Goal: Check status: Check status

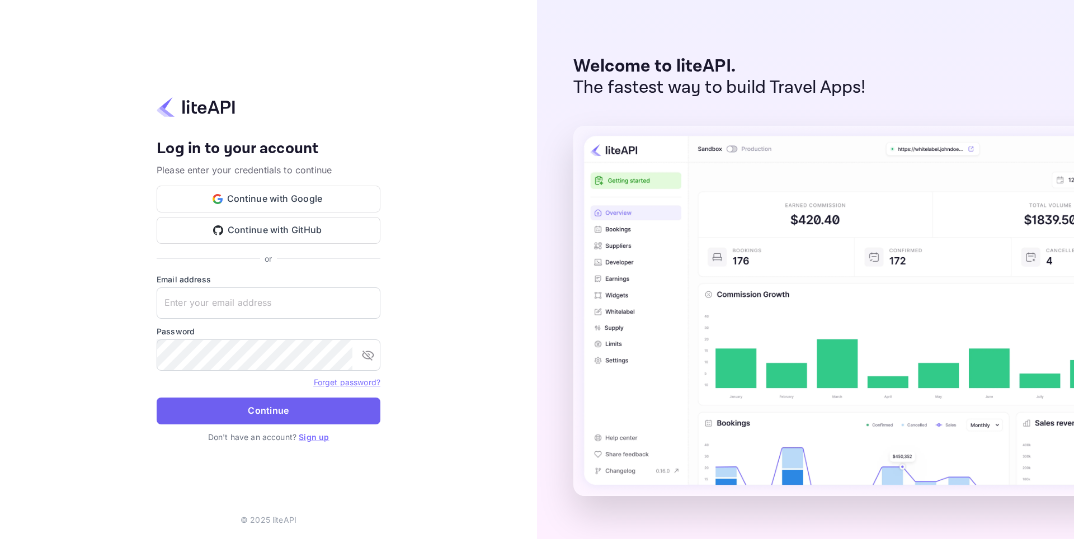
type input "adminpassword_support@yandex-team.ru"
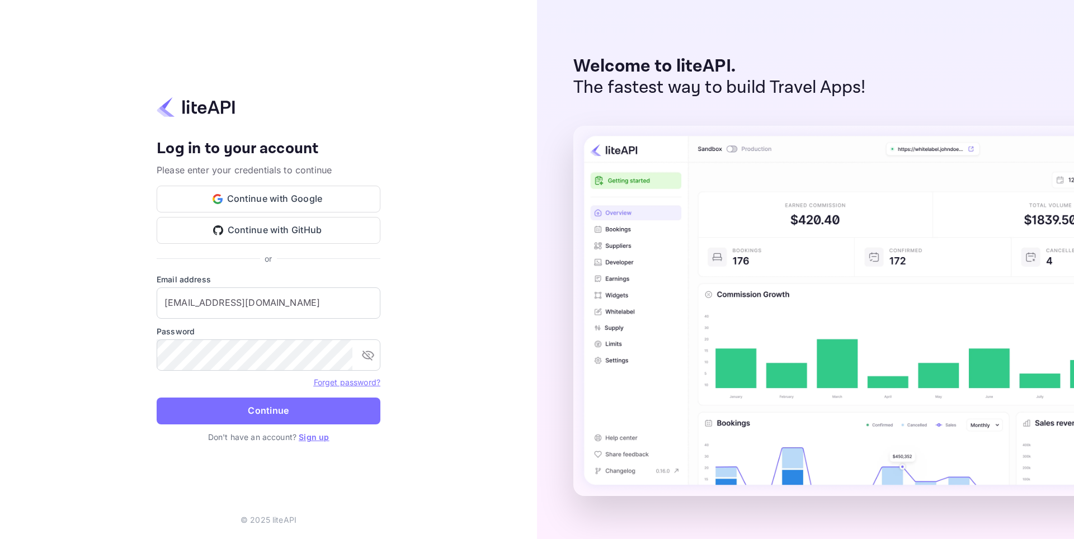
click at [270, 401] on button "Continue" at bounding box center [269, 411] width 224 height 27
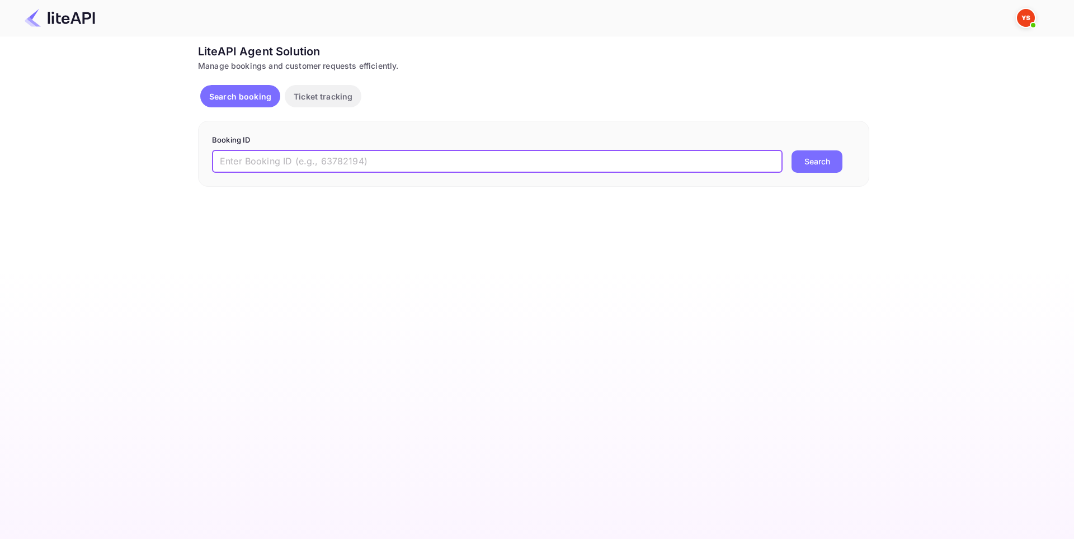
click at [351, 165] on input "text" at bounding box center [497, 162] width 571 height 22
paste input "9146655"
type input "9146655"
click at [814, 158] on button "Search" at bounding box center [817, 162] width 51 height 22
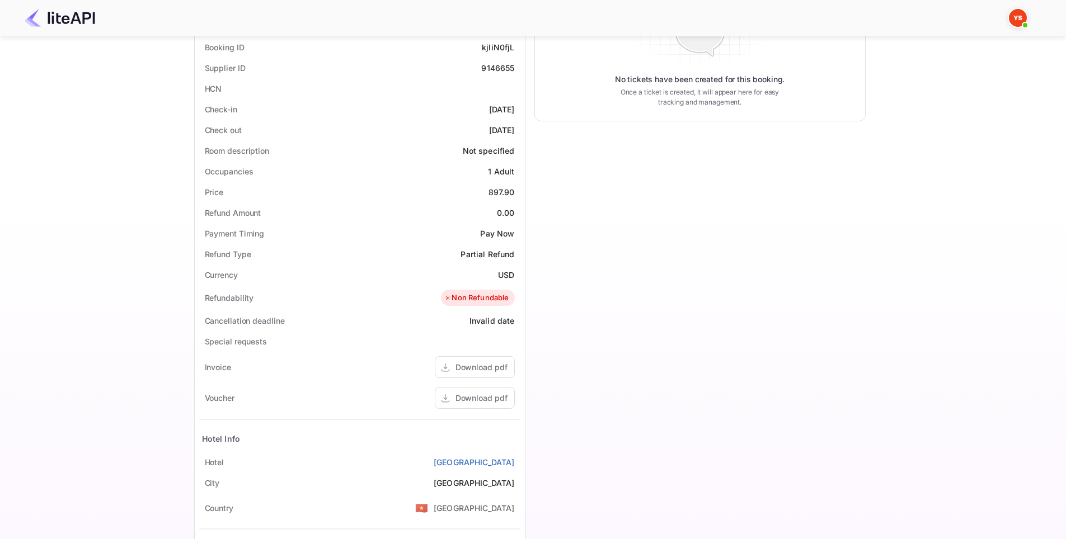
scroll to position [225, 0]
click at [486, 398] on div "Download pdf" at bounding box center [481, 399] width 52 height 12
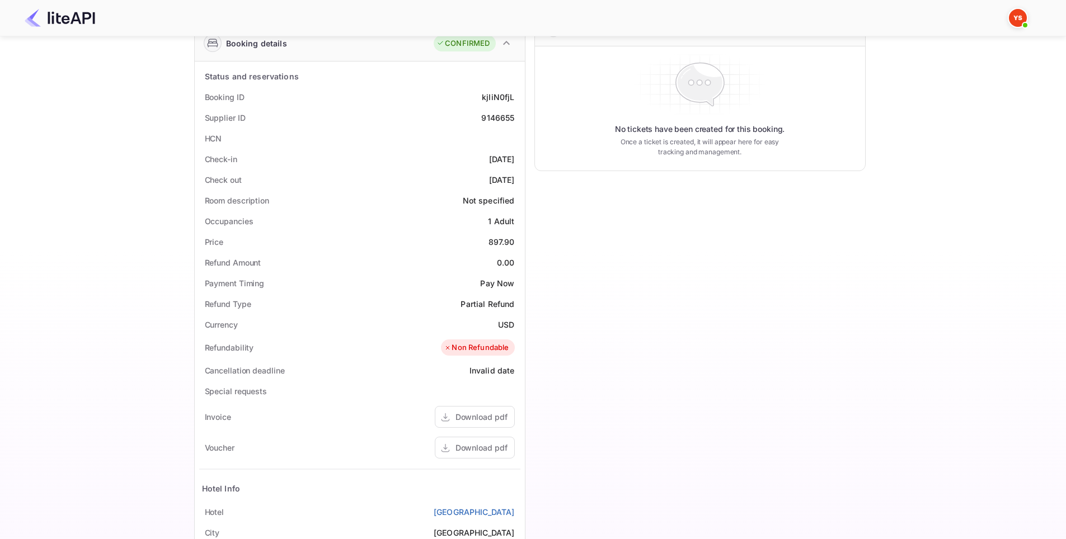
scroll to position [57, 0]
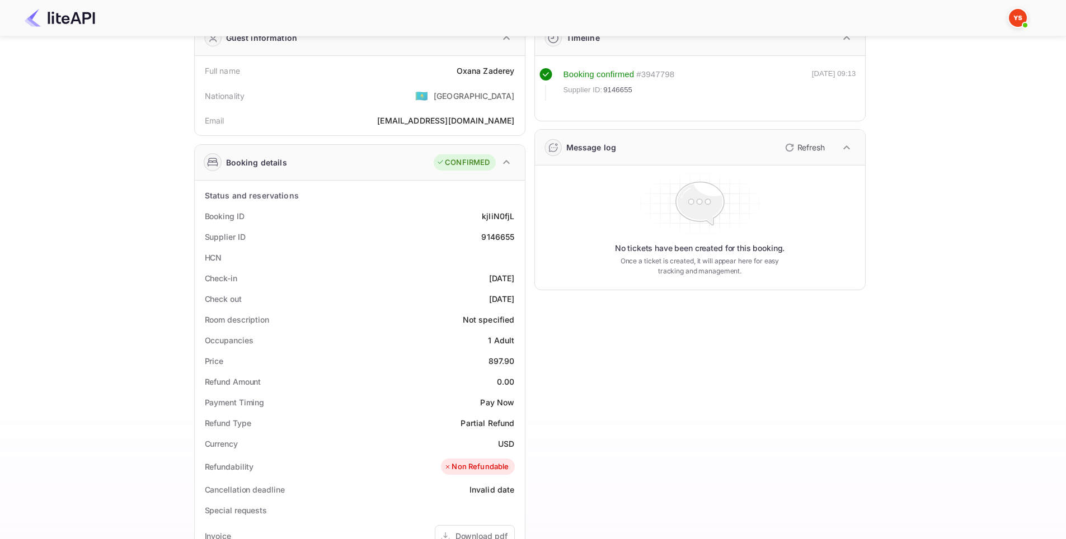
click at [500, 233] on div "9146655" at bounding box center [497, 237] width 33 height 12
copy div "9146655"
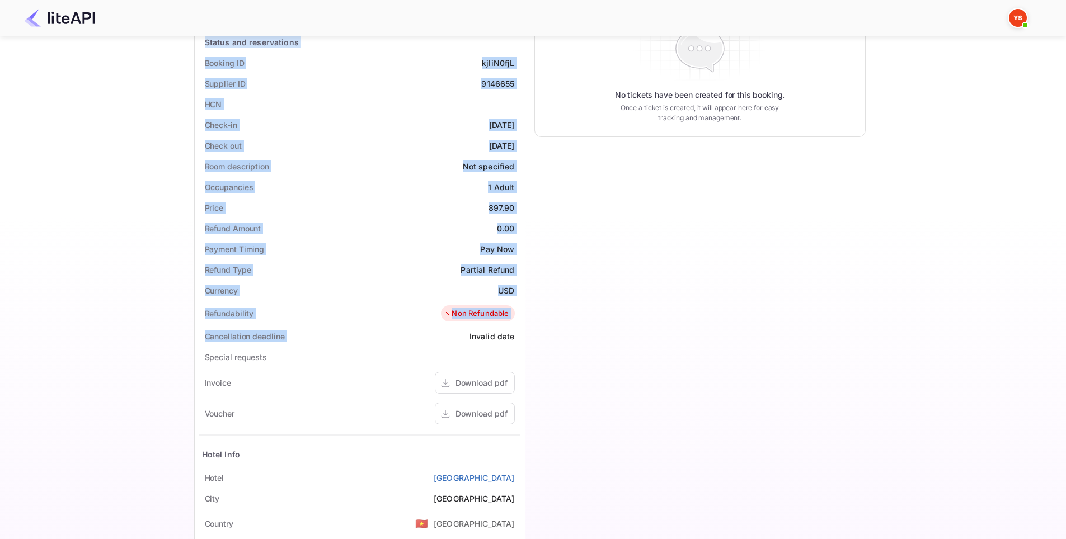
scroll to position [224, 0]
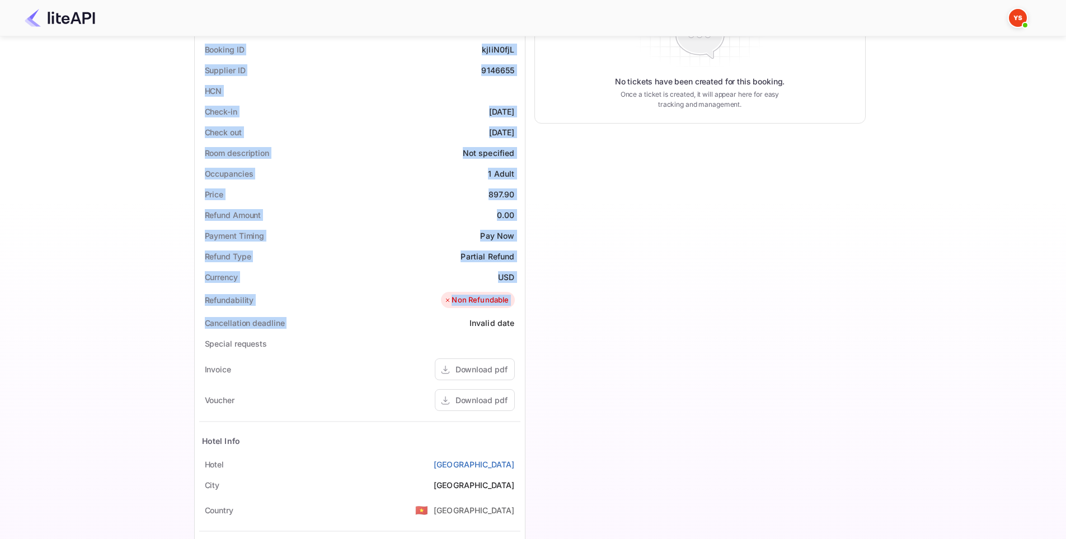
drag, startPoint x: 188, startPoint y: 121, endPoint x: 522, endPoint y: 464, distance: 478.8
click at [522, 464] on div "Ticket Affiliate URL [URL][DOMAIN_NAME] Business partner name Nuitee Travel Cus…" at bounding box center [529, 229] width 1032 height 820
copy div "Full name [PERSON_NAME] Nationality 🇰🇿 [DEMOGRAPHIC_DATA] Email [EMAIL_ADDRESS]…"
